Goal: Download file/media

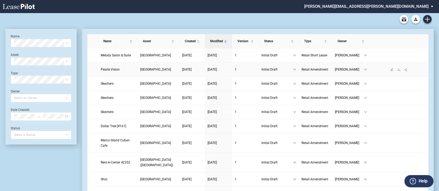
click at [118, 71] on span "Pearle Vision" at bounding box center [110, 70] width 19 height 4
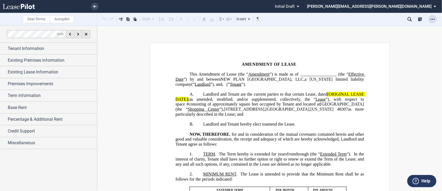
click at [433, 18] on icon "Open Lease options menu" at bounding box center [432, 19] width 4 height 4
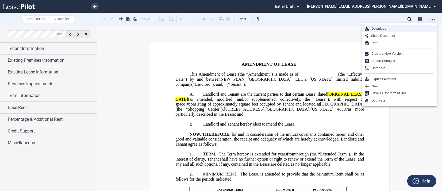
click at [384, 26] on div "Download" at bounding box center [399, 28] width 75 height 7
